Goal: Transaction & Acquisition: Purchase product/service

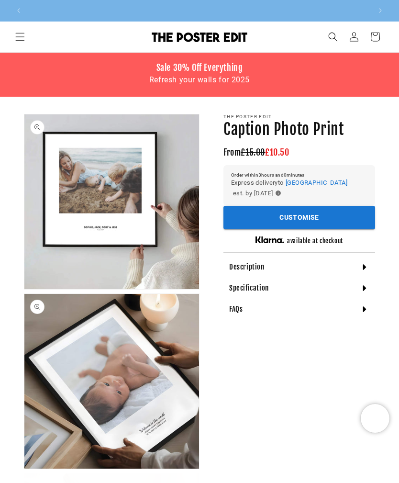
scroll to position [0, 345]
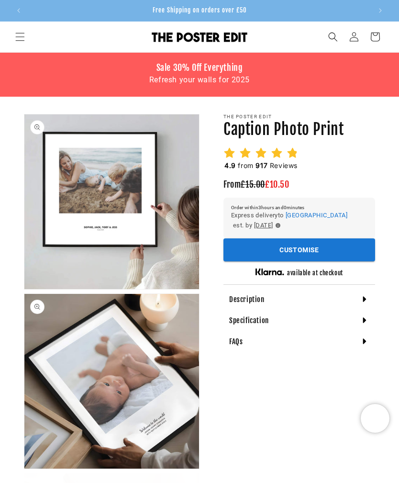
click at [346, 302] on div "Description" at bounding box center [299, 299] width 152 height 21
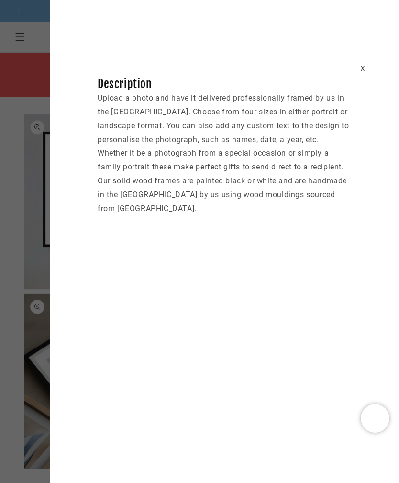
click at [354, 61] on div "X Description Upload a photo and have it delivered professionally framed by us …" at bounding box center [224, 122] width 349 height 187
click at [366, 59] on div "X Description Upload a photo and have it delivered professionally framed by us …" at bounding box center [224, 122] width 349 height 187
click at [362, 69] on div "X" at bounding box center [362, 69] width 5 height 14
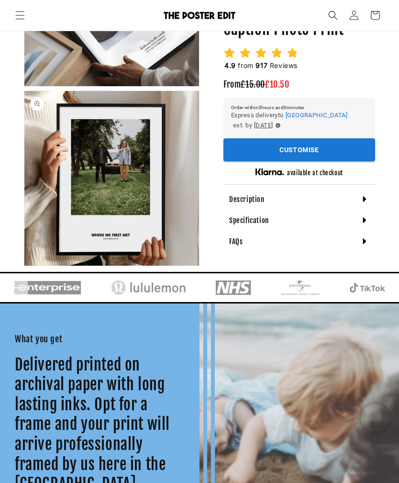
scroll to position [389, 0]
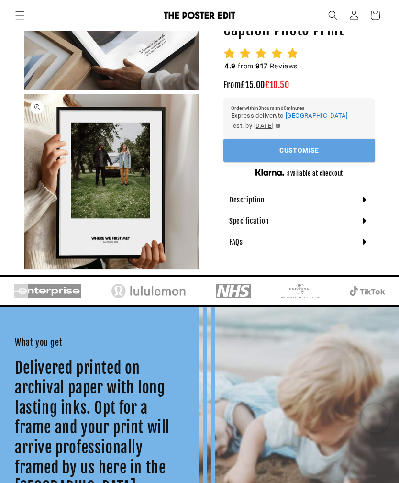
click at [334, 146] on button "Customise" at bounding box center [299, 150] width 152 height 23
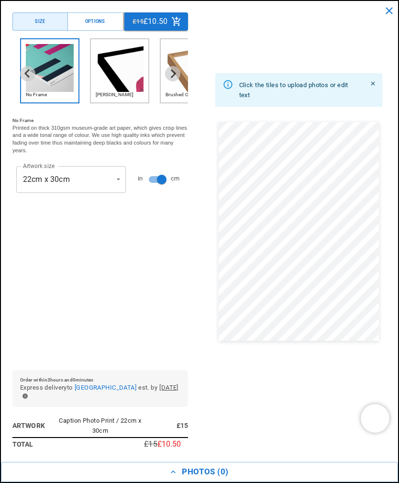
scroll to position [0, 689]
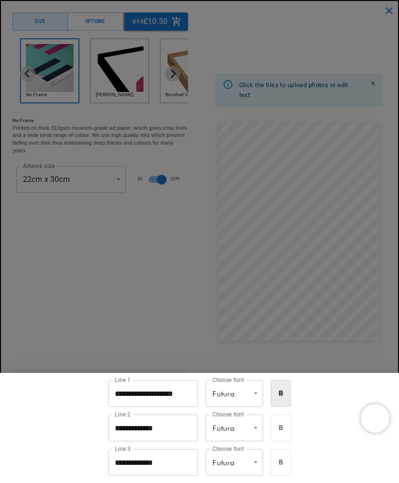
click at [326, 325] on div at bounding box center [199, 241] width 399 height 483
click at [115, 280] on div at bounding box center [199, 241] width 399 height 483
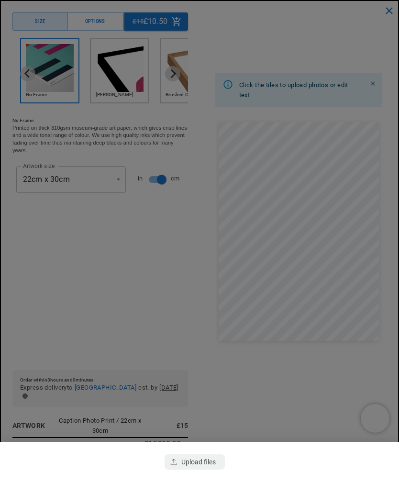
scroll to position [0, 689]
click at [213, 469] on div "button" at bounding box center [195, 461] width 60 height 15
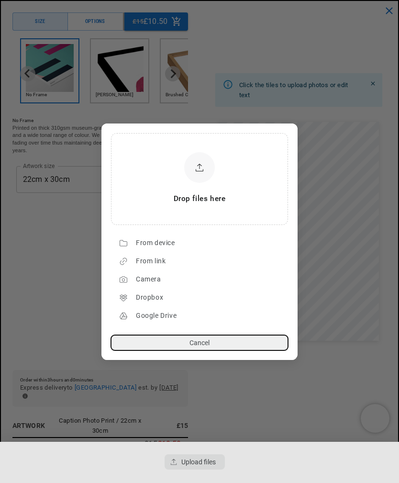
click at [229, 190] on div "Drop files here" at bounding box center [199, 178] width 174 height 89
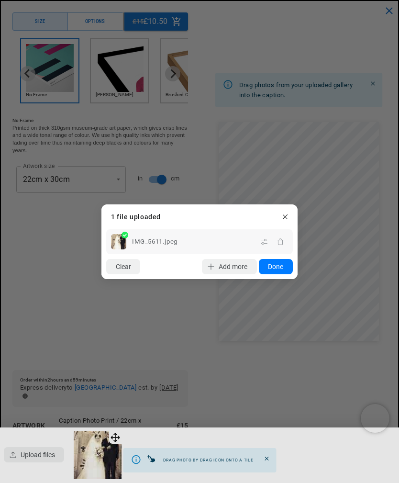
click at [281, 274] on button "Done" at bounding box center [276, 266] width 34 height 15
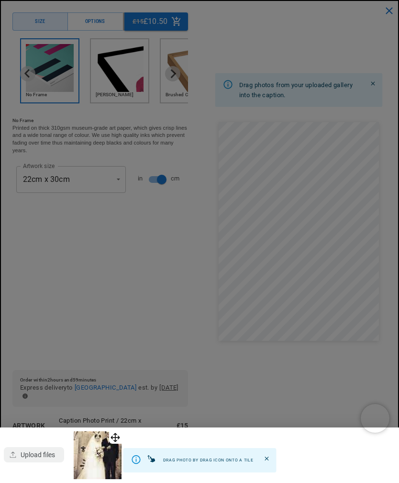
scroll to position [0, 0]
click at [107, 479] on img at bounding box center [98, 455] width 48 height 48
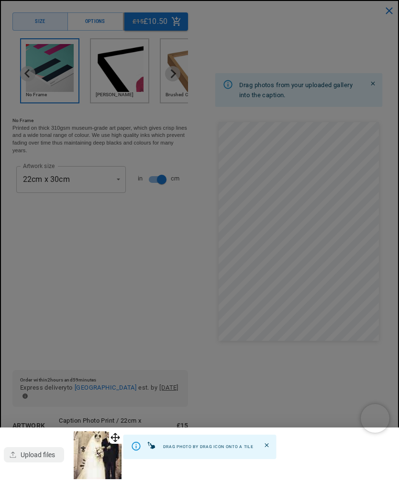
scroll to position [603, 0]
click at [118, 479] on img at bounding box center [98, 455] width 48 height 48
click at [278, 240] on div at bounding box center [199, 241] width 399 height 483
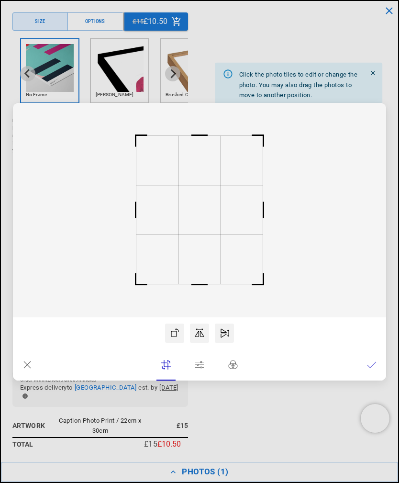
scroll to position [0, 345]
click at [225, 234] on rect at bounding box center [199, 210] width 373 height 214
click at [373, 369] on icon at bounding box center [372, 365] width 10 height 10
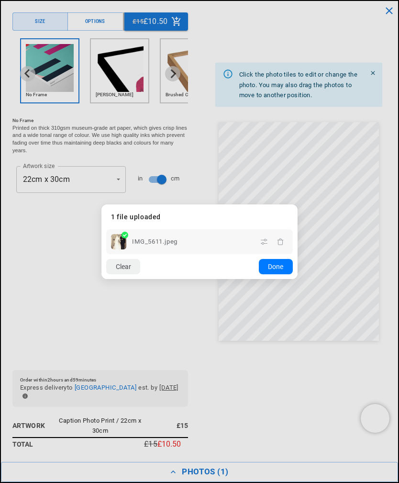
scroll to position [0, 689]
click at [279, 274] on button "Done" at bounding box center [276, 266] width 34 height 15
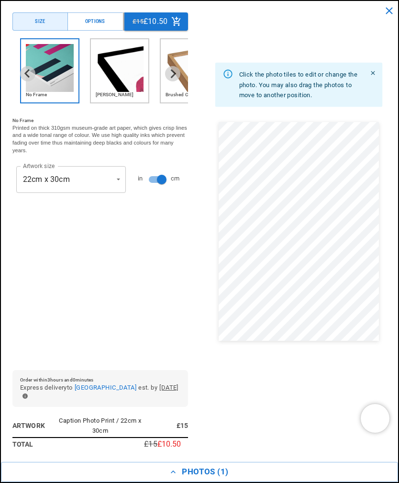
scroll to position [0, 0]
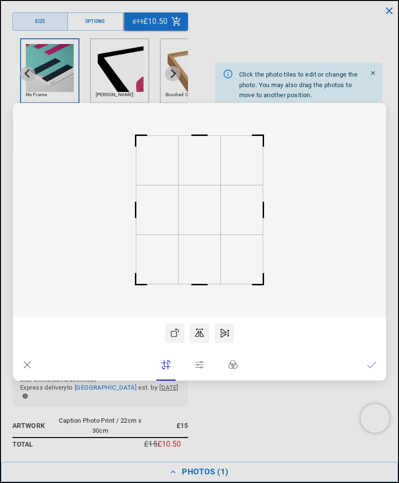
click at [238, 202] on rect at bounding box center [199, 210] width 373 height 214
click at [235, 369] on icon at bounding box center [233, 365] width 10 height 10
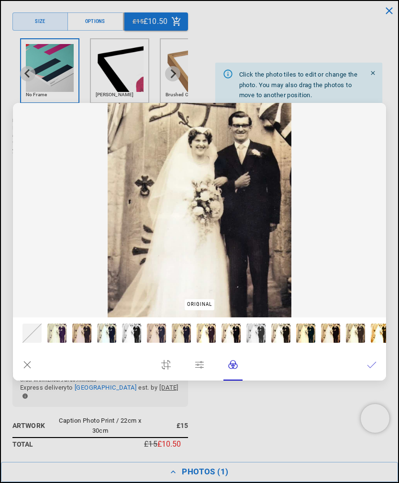
click at [256, 343] on div at bounding box center [255, 333] width 19 height 19
type input "***"
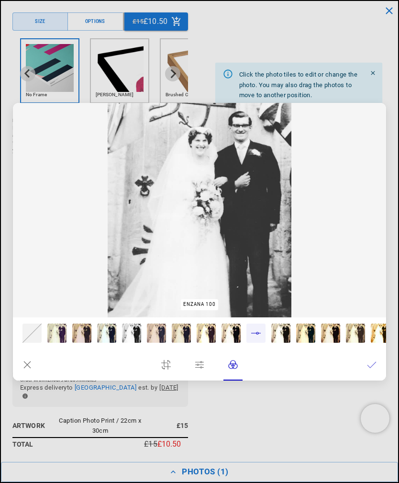
scroll to position [0, 689]
click at [137, 341] on div at bounding box center [131, 333] width 19 height 19
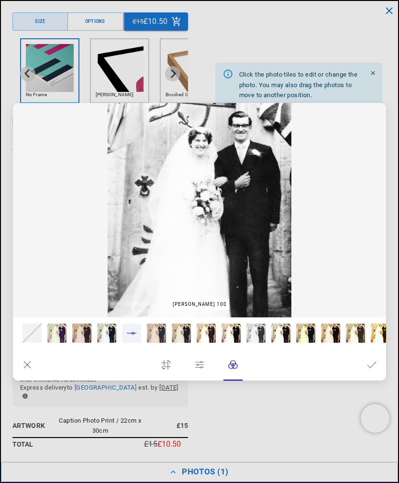
click at [58, 343] on div at bounding box center [56, 333] width 19 height 19
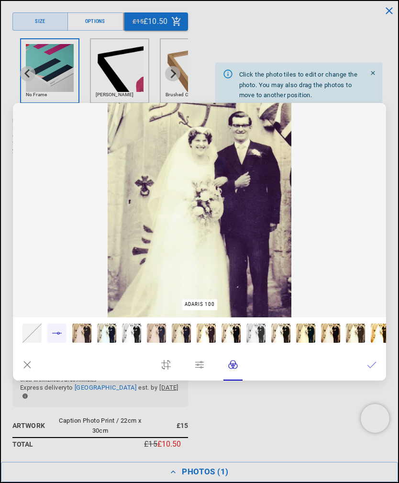
click at [31, 369] on icon at bounding box center [27, 365] width 10 height 10
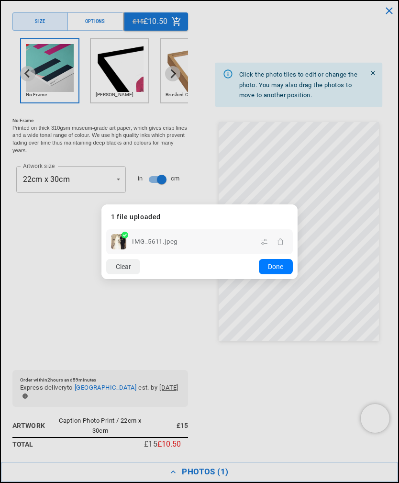
click at [279, 274] on button "Done" at bounding box center [276, 266] width 34 height 15
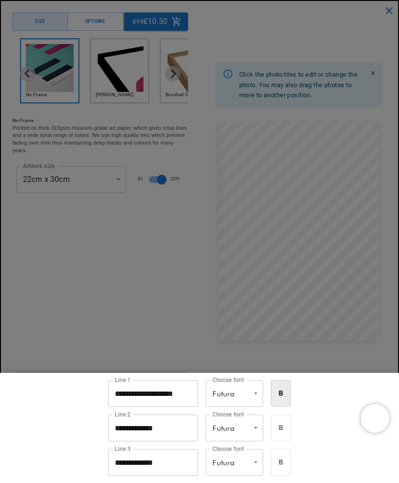
scroll to position [0, 345]
click at [248, 459] on li "Dancing Script" at bounding box center [239, 461] width 57 height 13
click at [182, 407] on input "**********" at bounding box center [153, 393] width 96 height 27
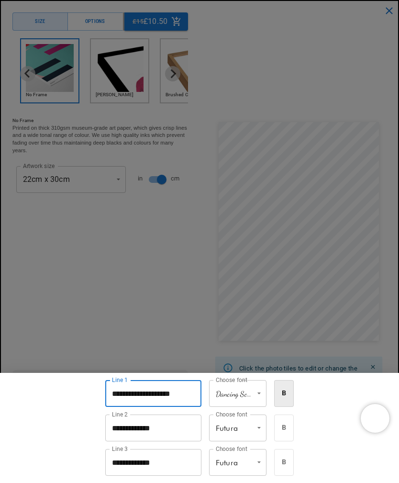
scroll to position [759, 0]
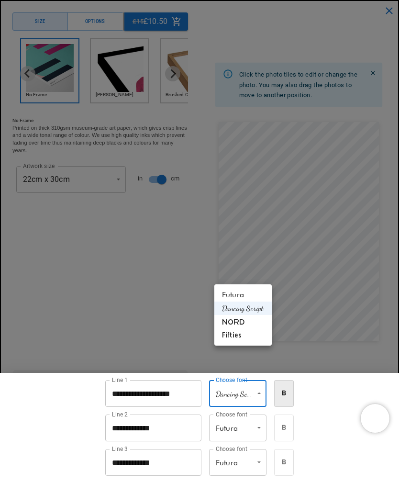
scroll to position [963, 0]
click at [243, 337] on li "Fifties" at bounding box center [242, 334] width 57 height 13
type input "*******"
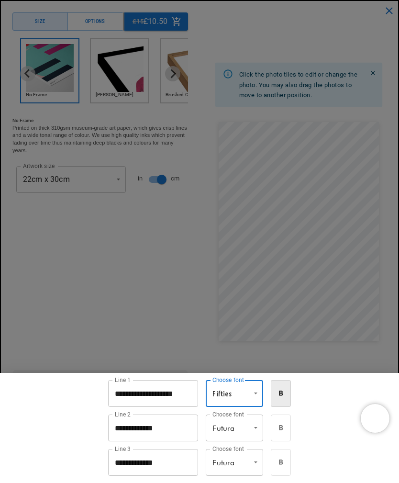
click at [186, 407] on input "**********" at bounding box center [153, 393] width 90 height 27
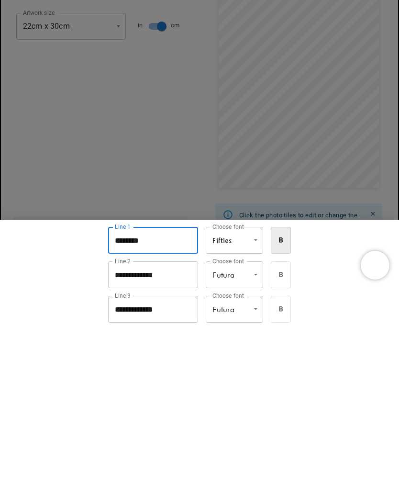
scroll to position [0, 345]
type input "*"
type input "**********"
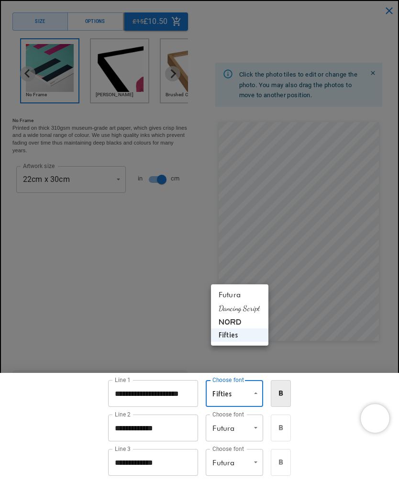
scroll to position [1220, 0]
click at [242, 313] on li "Dancing Script" at bounding box center [239, 307] width 57 height 13
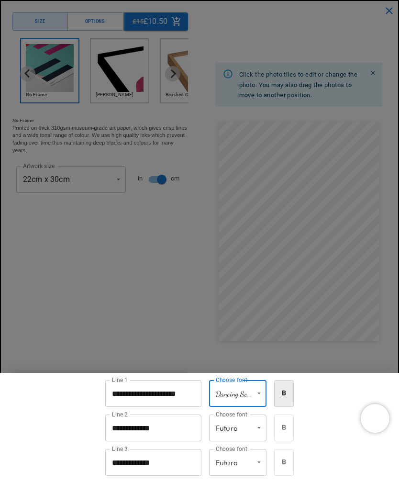
click at [246, 474] on li "Nord" at bounding box center [242, 474] width 57 height 13
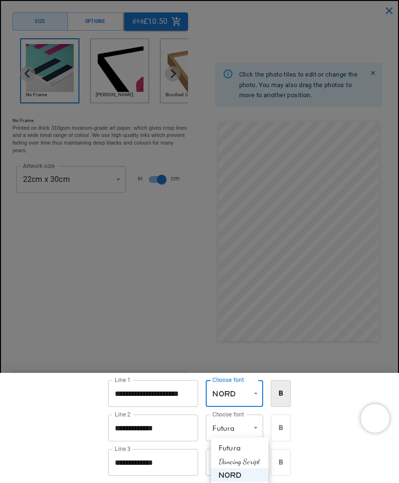
click at [248, 459] on li "Dancing Script" at bounding box center [239, 461] width 57 height 13
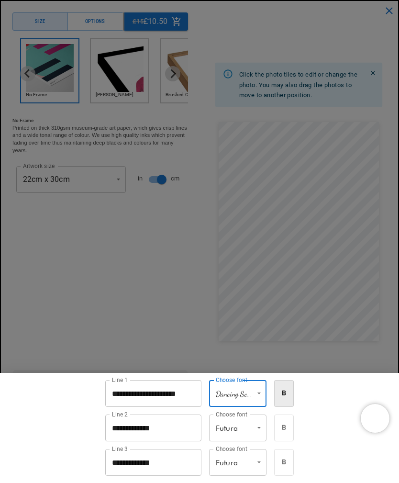
click at [244, 449] on li "Futura" at bounding box center [242, 447] width 57 height 13
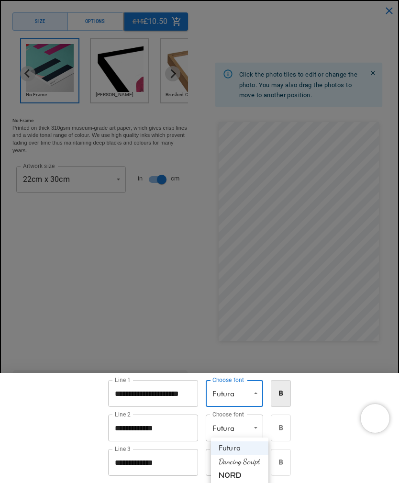
click at [248, 473] on li "Nord" at bounding box center [239, 474] width 57 height 13
click at [251, 461] on li "Dancing Script" at bounding box center [239, 461] width 57 height 13
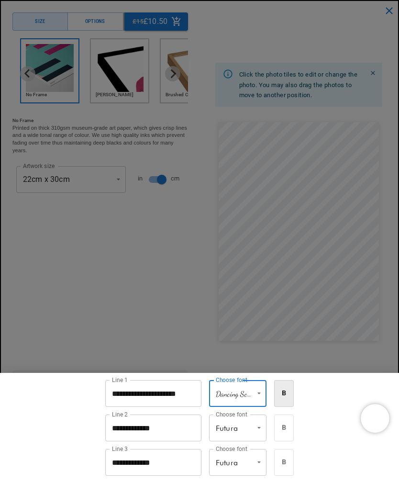
click at [251, 476] on li "Nord" at bounding box center [242, 474] width 57 height 13
type input "****"
click at [285, 397] on icon "bold" at bounding box center [281, 393] width 8 height 8
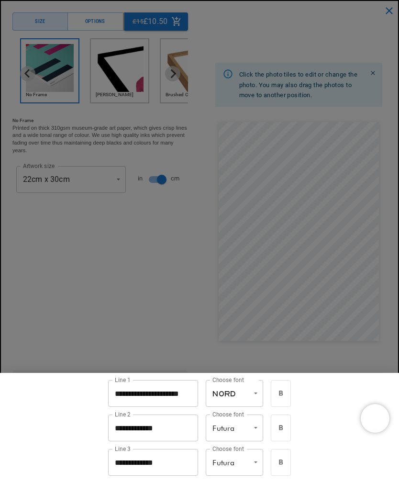
click at [285, 397] on icon "bold" at bounding box center [281, 393] width 8 height 8
click at [290, 407] on button "bold" at bounding box center [281, 393] width 20 height 27
click at [244, 482] on li "Nord" at bounding box center [239, 481] width 57 height 13
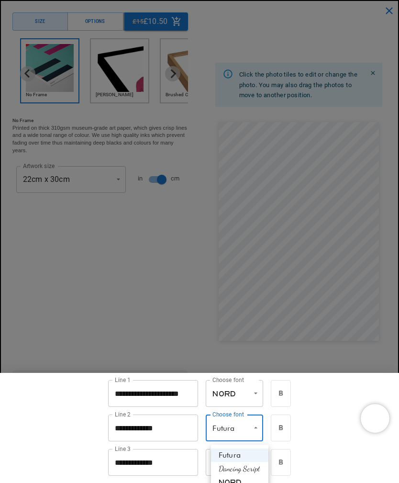
type input "****"
click at [170, 441] on input "**********" at bounding box center [153, 427] width 90 height 27
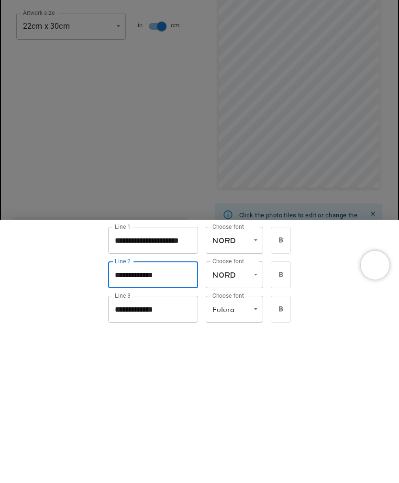
scroll to position [0, 0]
type input "*"
type input "**********"
click at [168, 449] on input "**********" at bounding box center [153, 462] width 90 height 27
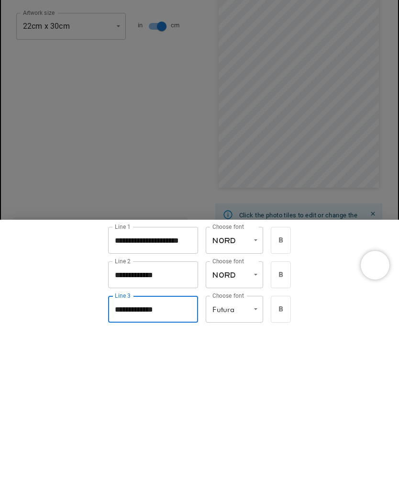
scroll to position [0, 689]
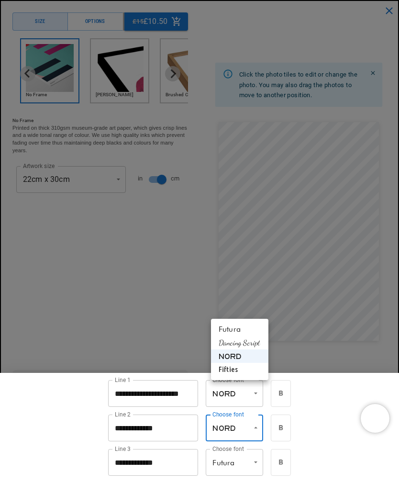
click at [257, 345] on li "Dancing Script" at bounding box center [239, 342] width 57 height 13
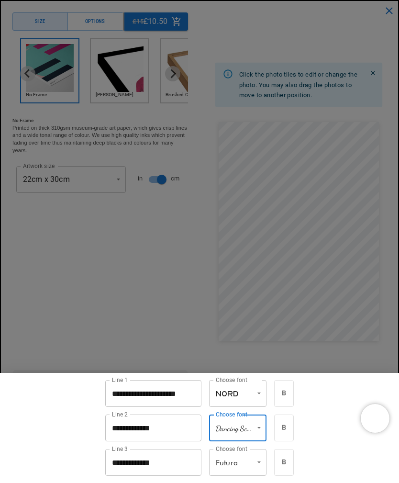
scroll to position [0, 0]
click at [254, 457] on li "Futura" at bounding box center [242, 454] width 57 height 13
type input "******"
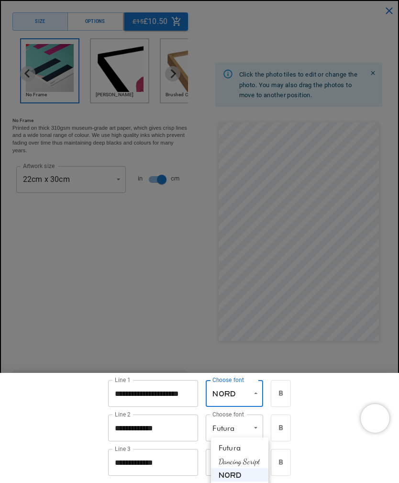
click at [253, 446] on li "Futura" at bounding box center [239, 447] width 57 height 13
click at [251, 474] on li "Nord" at bounding box center [239, 474] width 57 height 13
type input "****"
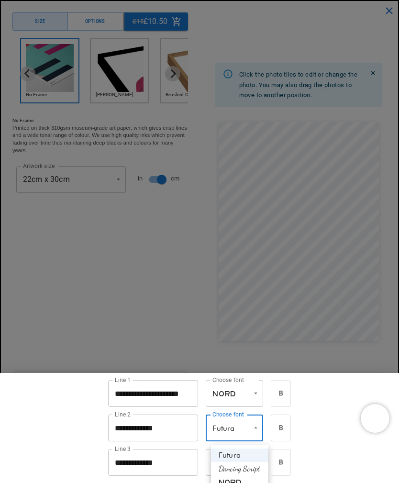
click at [247, 481] on li "Nord" at bounding box center [239, 481] width 57 height 13
type input "****"
click at [185, 476] on input "**********" at bounding box center [153, 462] width 90 height 27
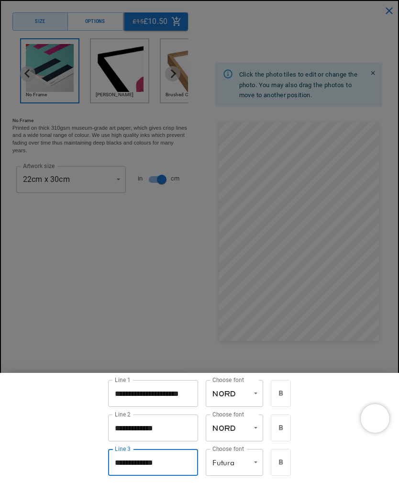
scroll to position [1818, 0]
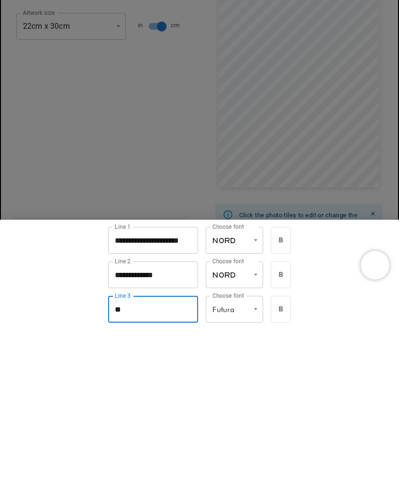
type input "*"
type input "**********"
click at [169, 211] on div at bounding box center [199, 241] width 399 height 483
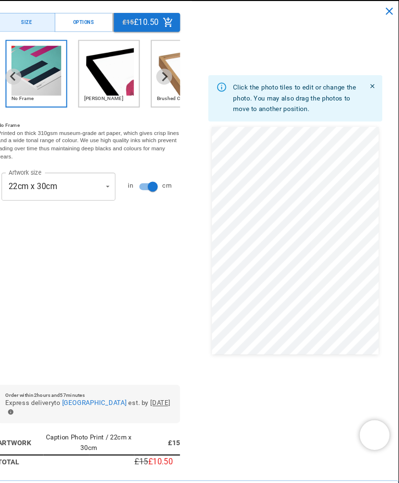
click at [369, 86] on icon "Close" at bounding box center [372, 82] width 7 height 7
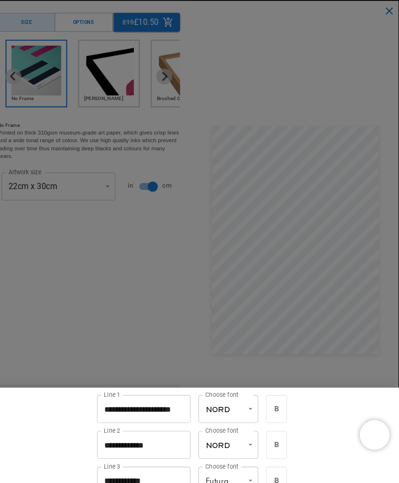
scroll to position [2011, 0]
click at [279, 395] on icon "bold" at bounding box center [281, 393] width 4 height 5
click at [326, 362] on div at bounding box center [199, 241] width 399 height 483
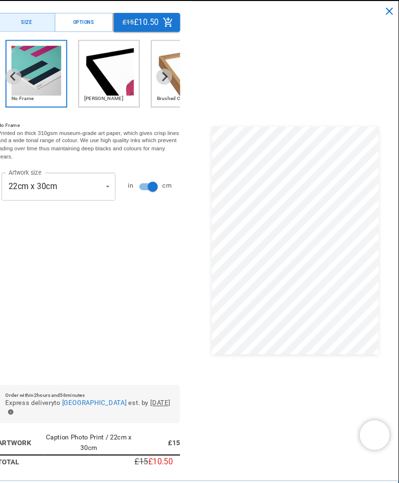
scroll to position [1595, 0]
click at [383, 12] on icon "close" at bounding box center [389, 11] width 12 height 12
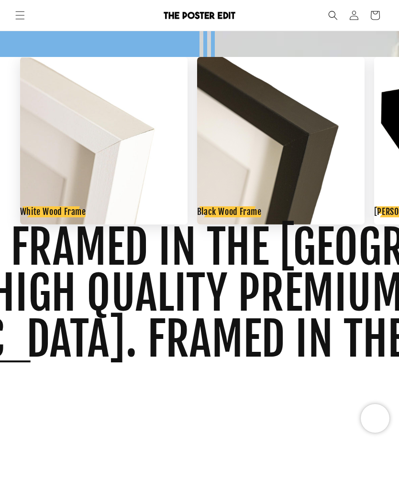
scroll to position [1120, 0]
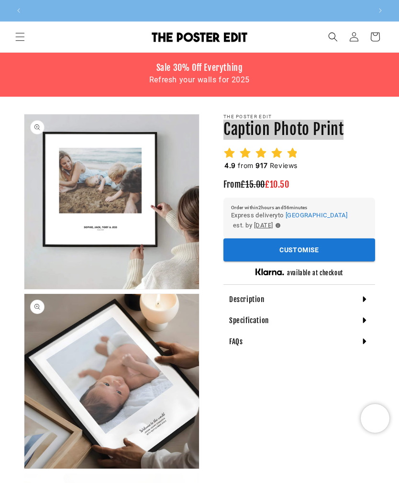
scroll to position [0, 345]
